Goal: Find specific page/section: Find specific page/section

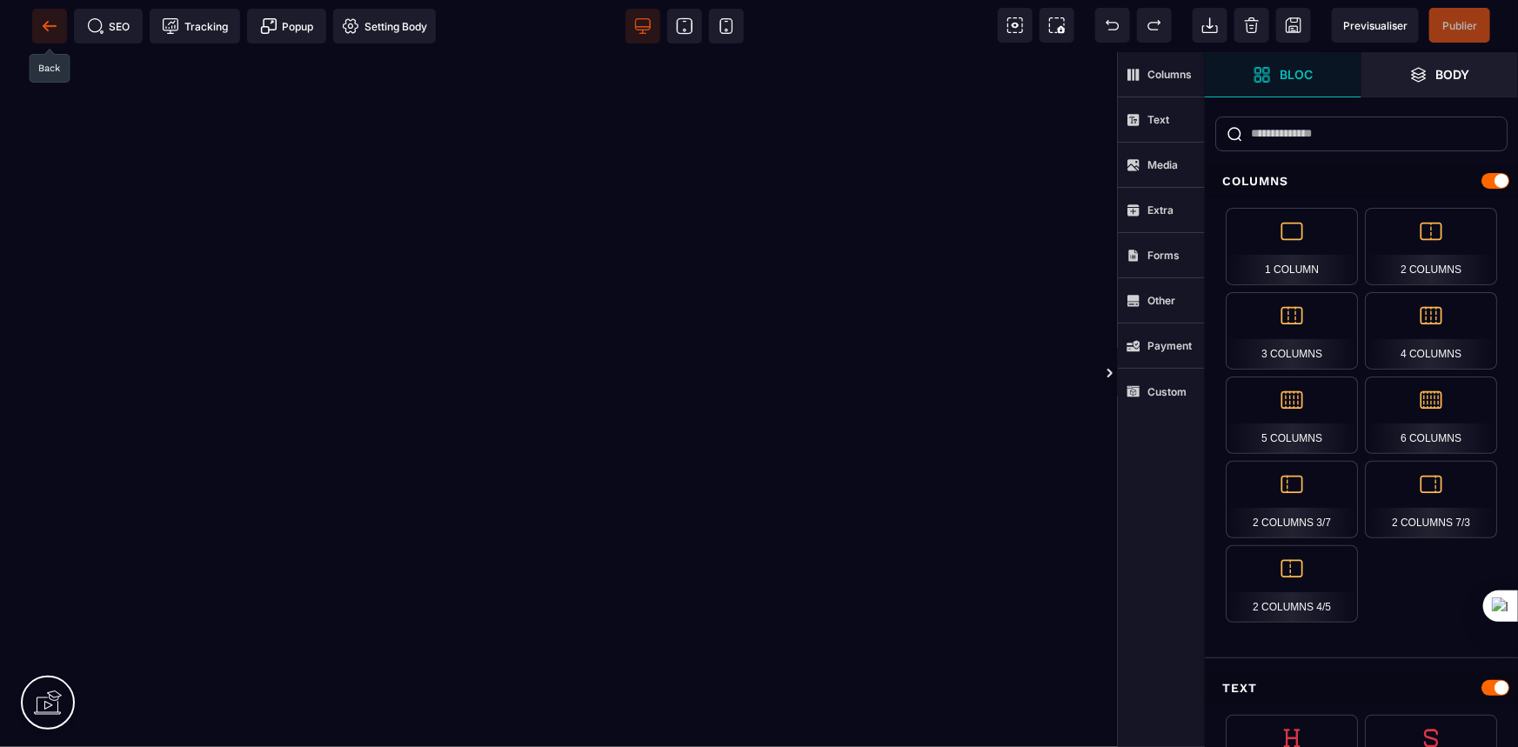
click at [51, 25] on icon at bounding box center [49, 25] width 13 height 1
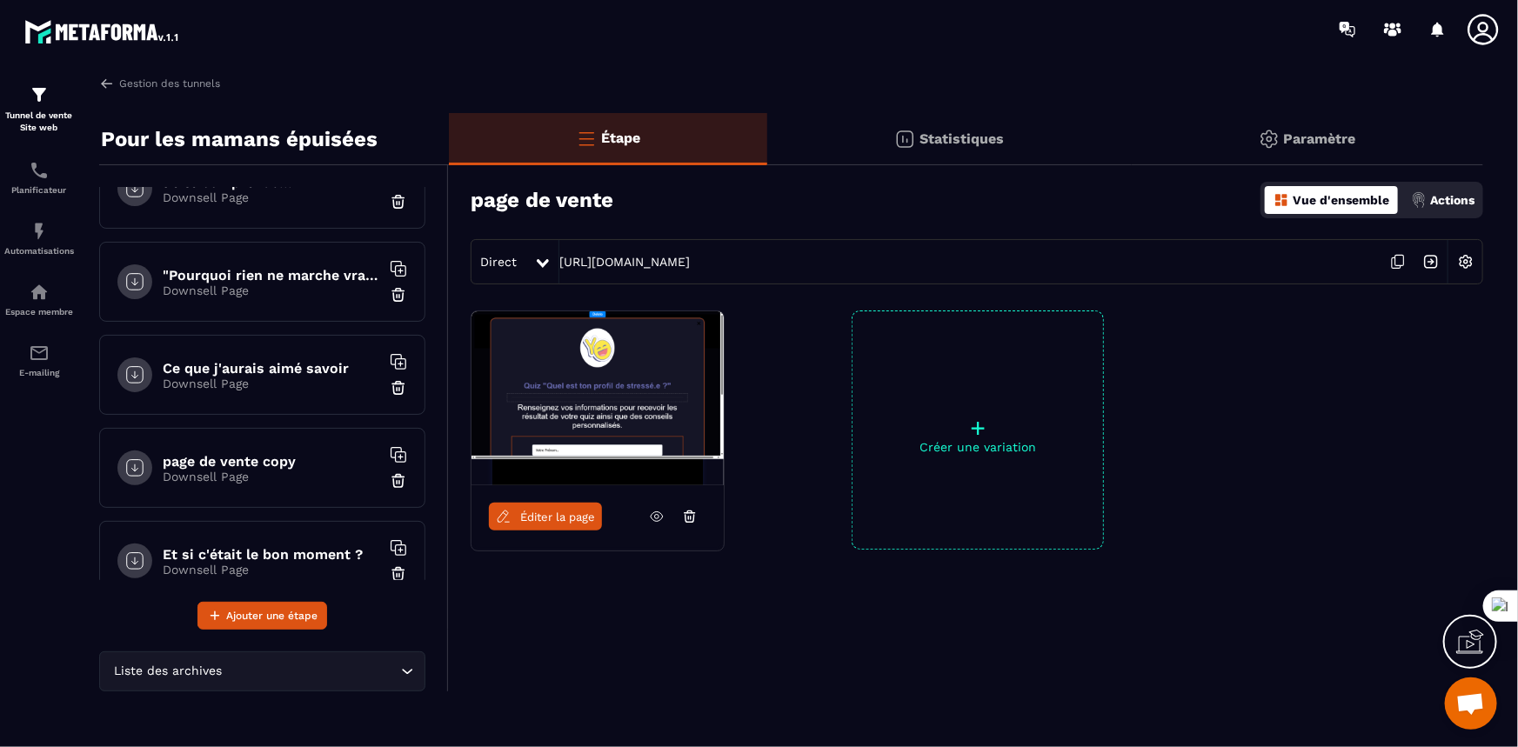
scroll to position [112, 0]
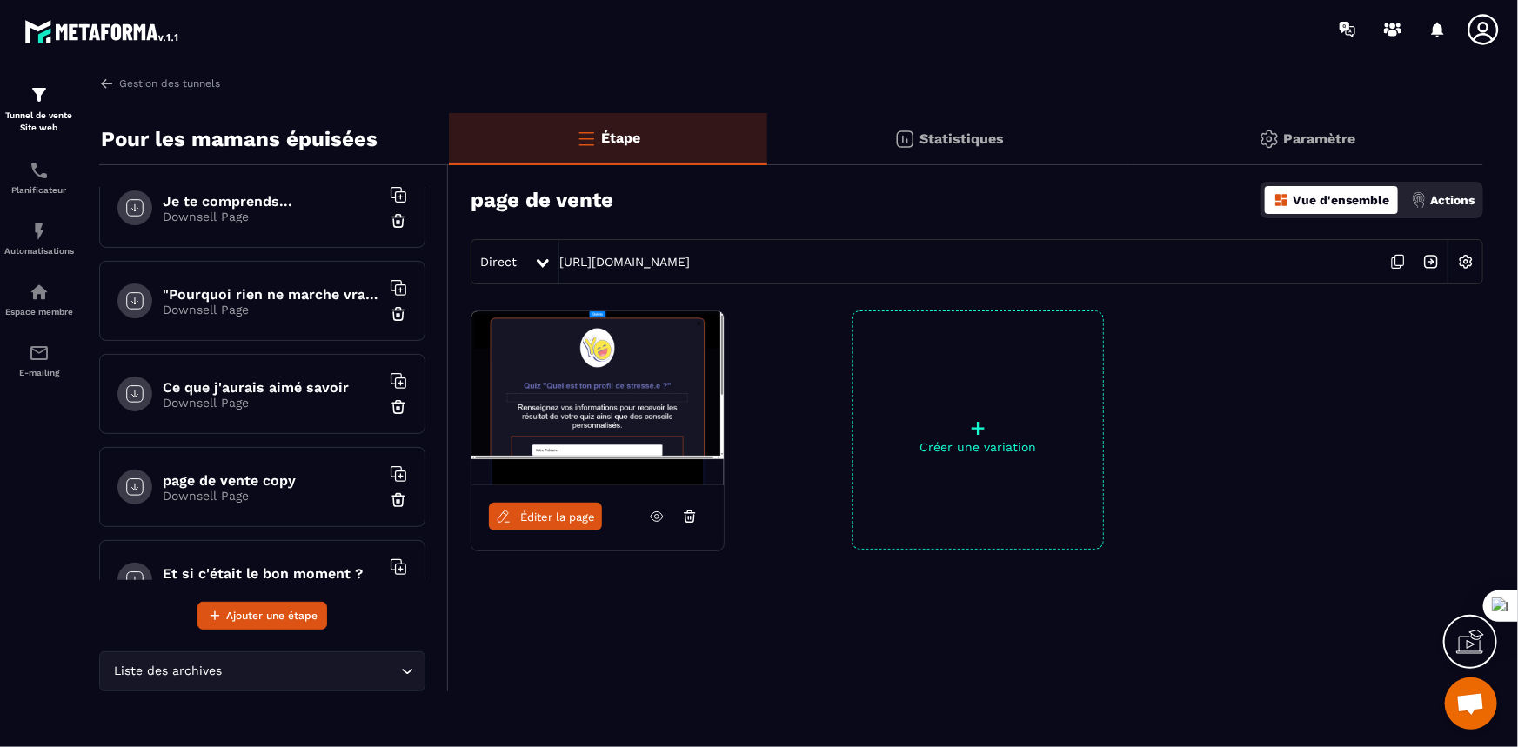
click at [270, 476] on h6 "page de vente copy" at bounding box center [271, 480] width 217 height 17
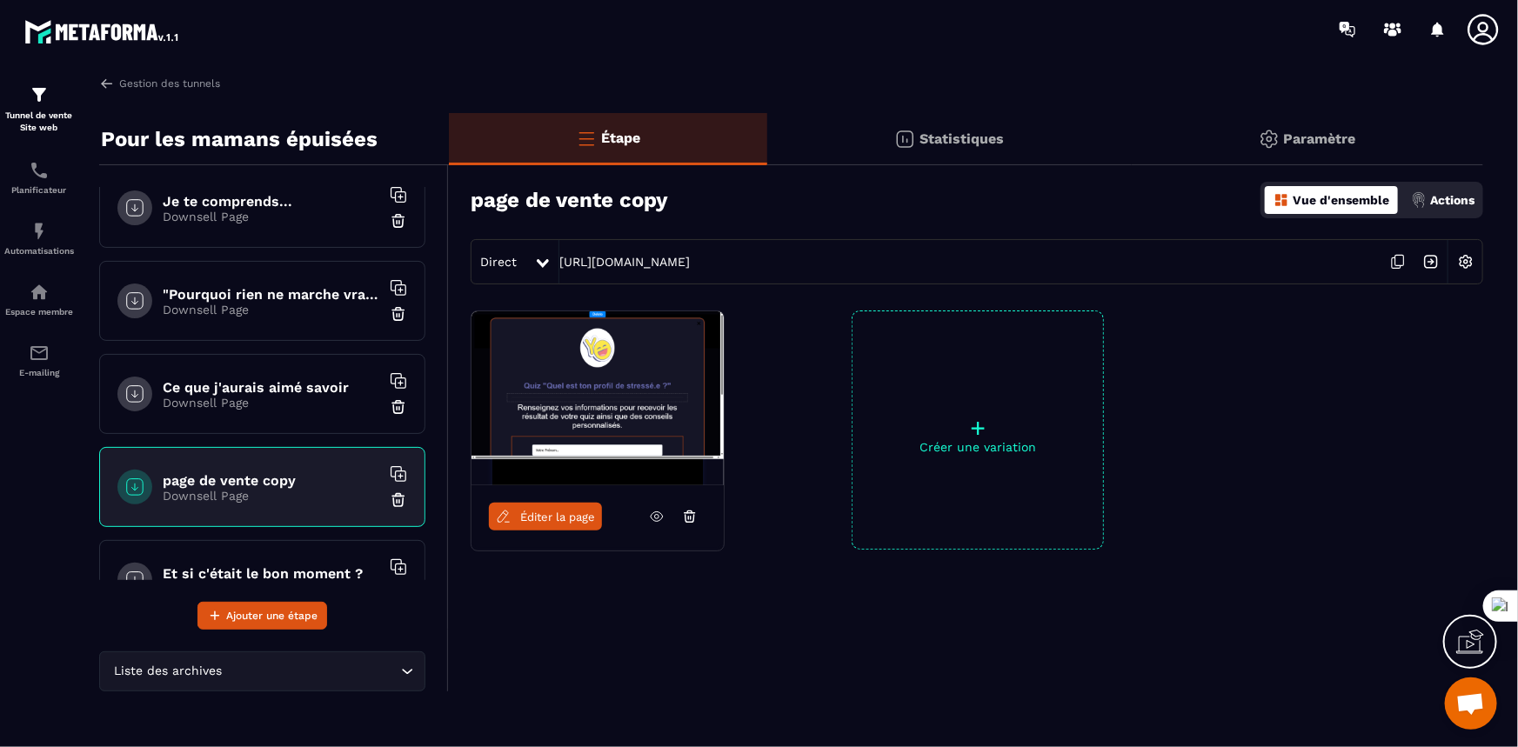
click at [390, 497] on img at bounding box center [398, 499] width 17 height 17
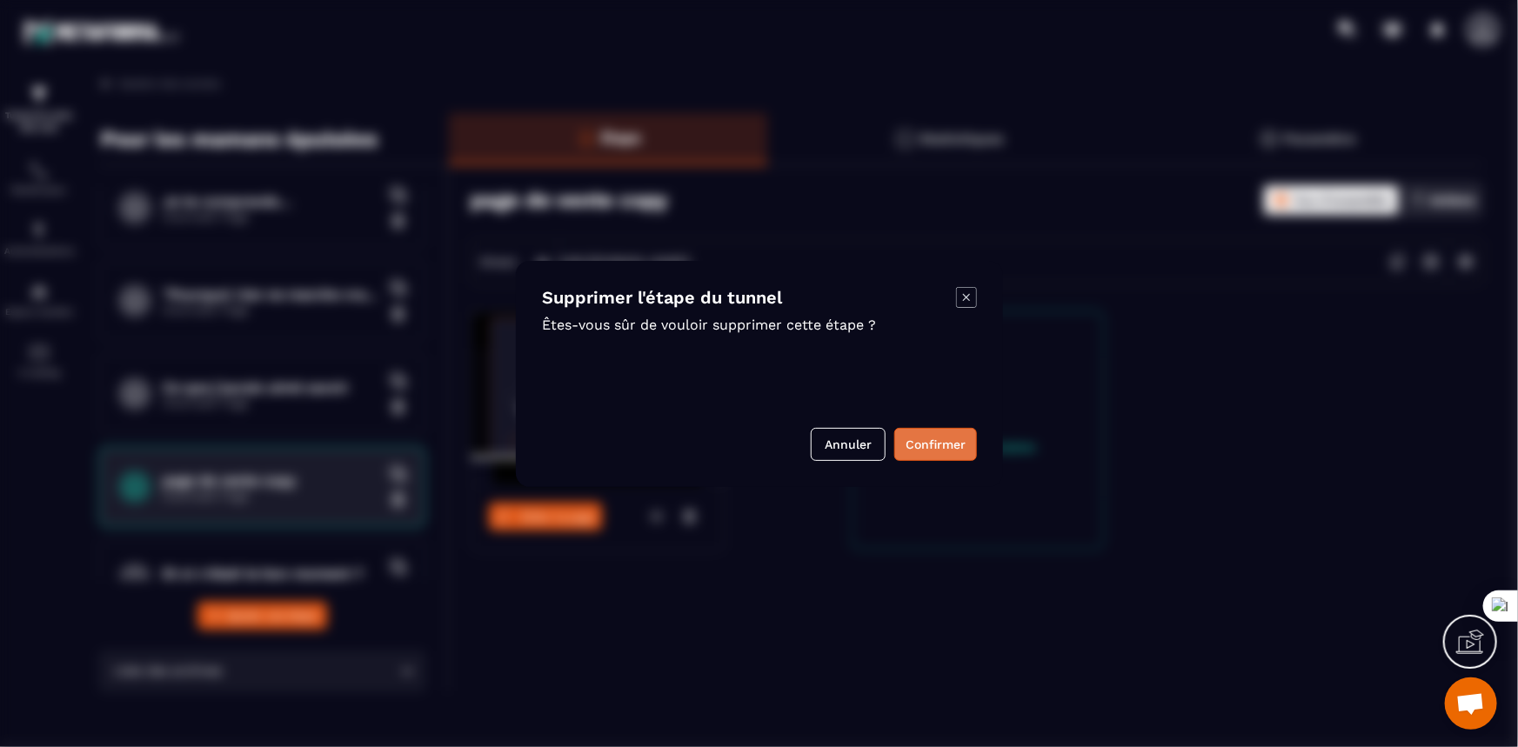
click at [952, 451] on button "Confirmer" at bounding box center [935, 444] width 83 height 33
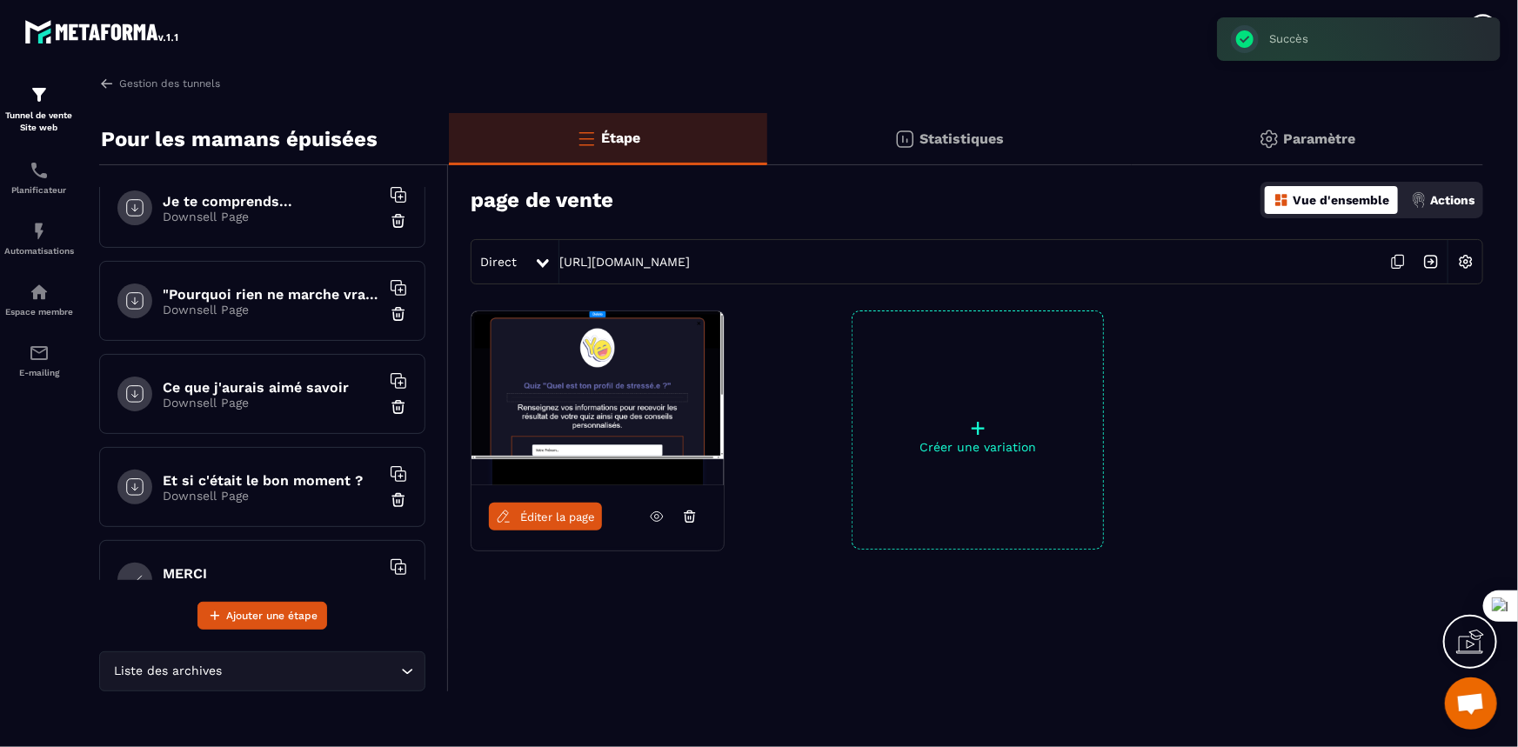
click at [209, 206] on h6 "Je te comprends..." at bounding box center [271, 201] width 217 height 17
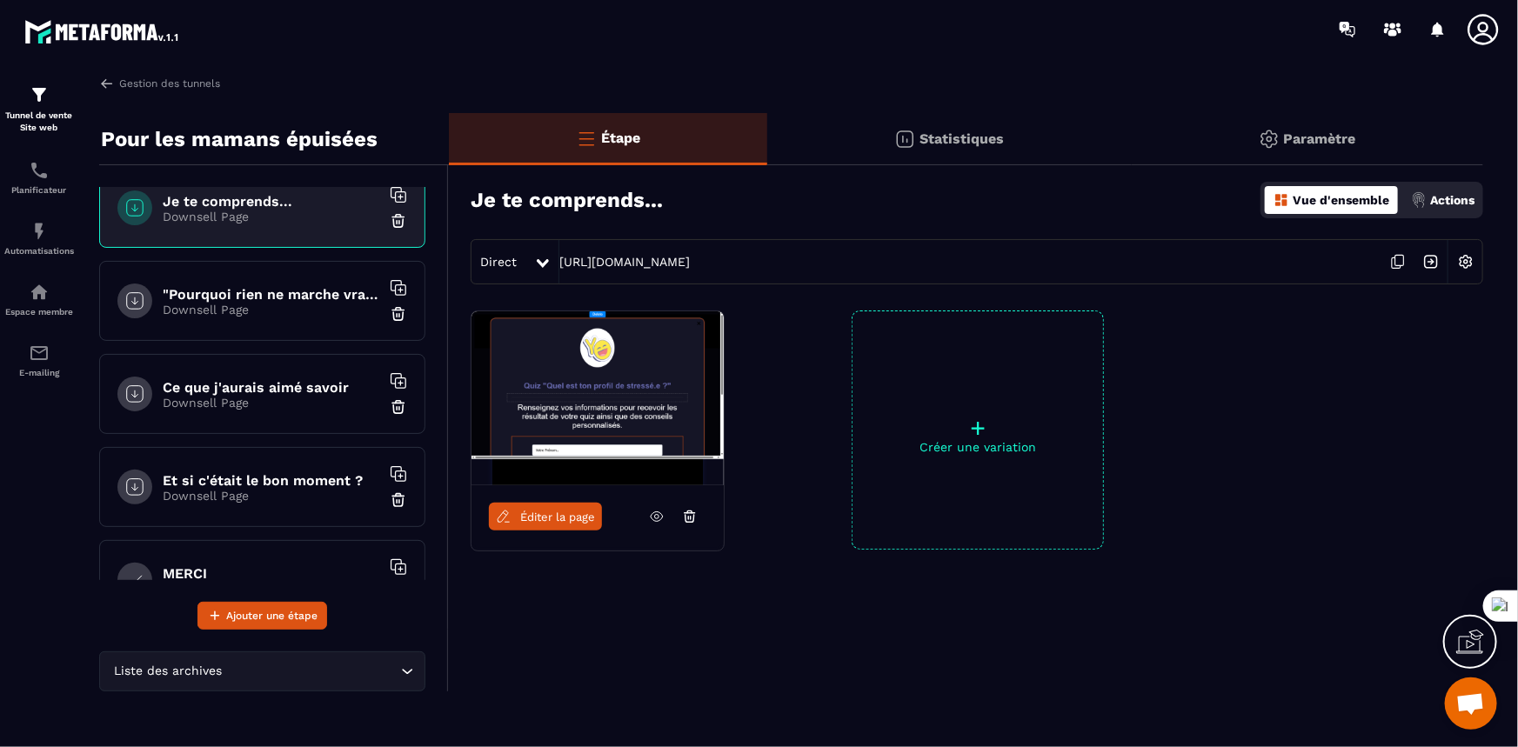
click at [545, 520] on span "Éditer la page" at bounding box center [557, 517] width 75 height 13
